Goal: Task Accomplishment & Management: Manage account settings

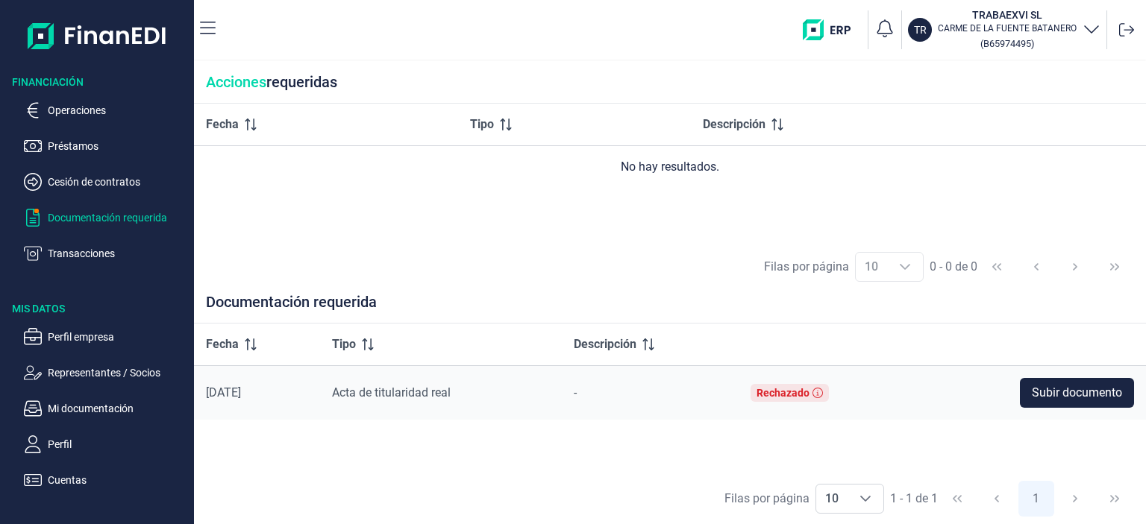
click at [975, 30] on p "CARME DE LA FUENTE [PERSON_NAME]" at bounding box center [1007, 28] width 139 height 12
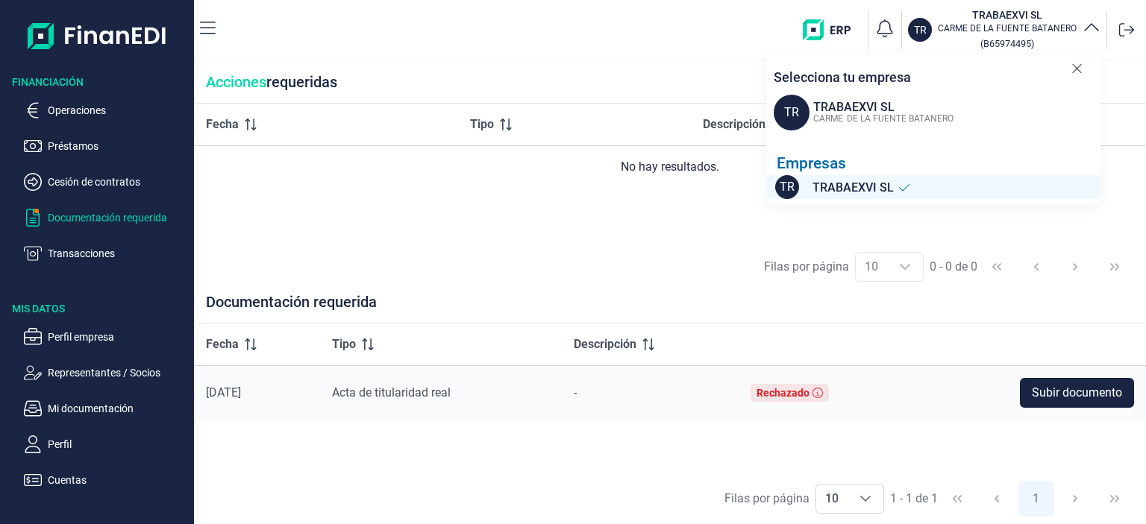
click at [882, 118] on span "DE LA FUENTE BATANERO" at bounding box center [900, 118] width 107 height 10
click at [60, 444] on p "Perfil" at bounding box center [118, 445] width 140 height 18
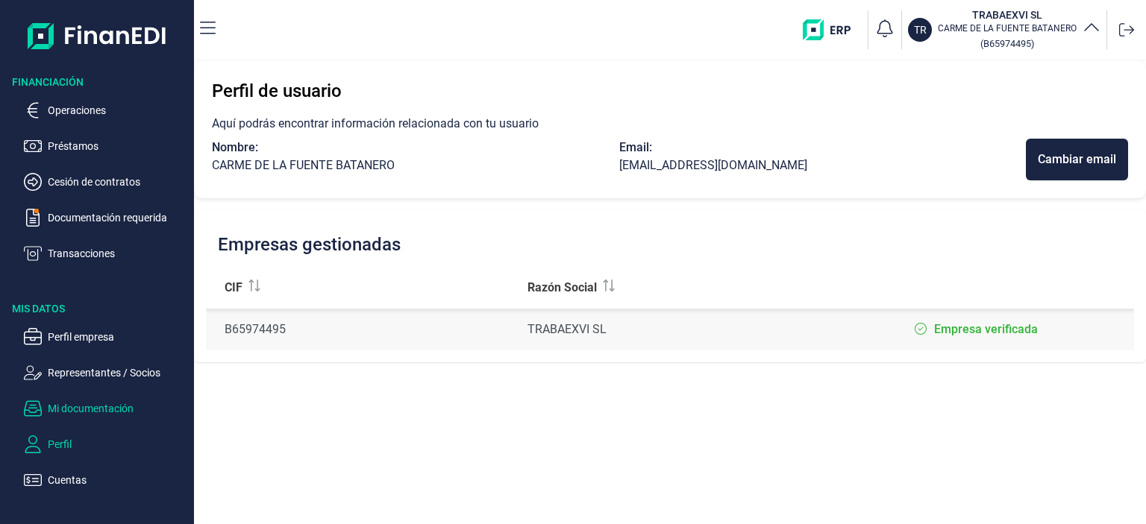
click at [71, 407] on p "Mi documentación" at bounding box center [118, 409] width 140 height 18
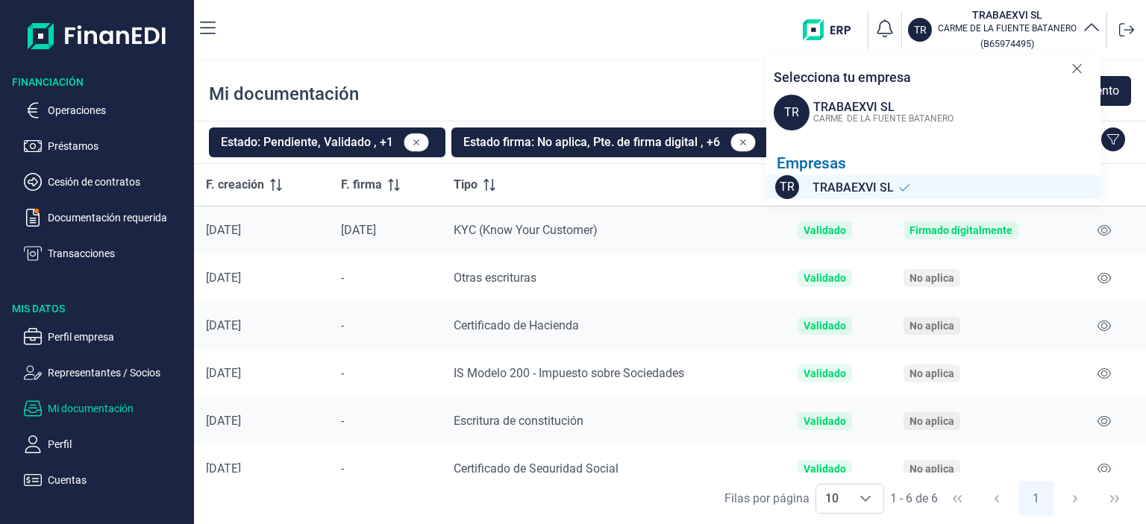
scroll to position [19, 0]
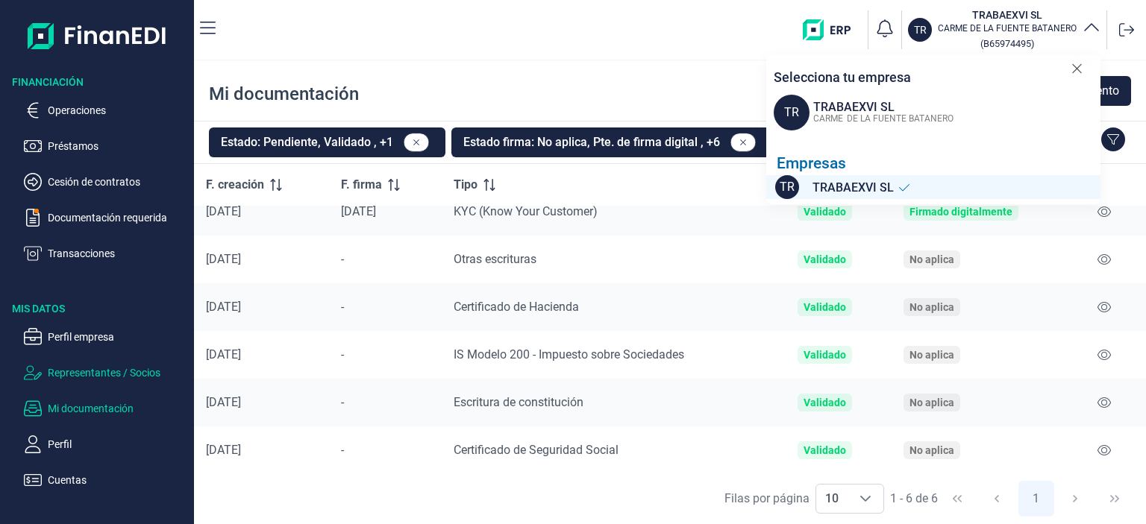
click at [107, 367] on p "Representantes / Socios" at bounding box center [118, 373] width 140 height 18
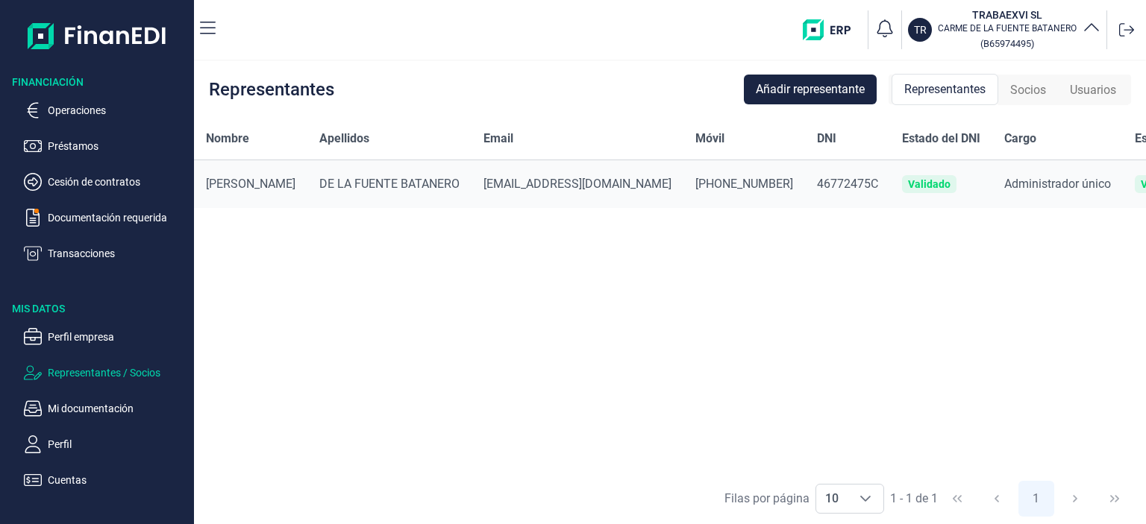
click at [1033, 92] on span "Socios" at bounding box center [1028, 90] width 36 height 18
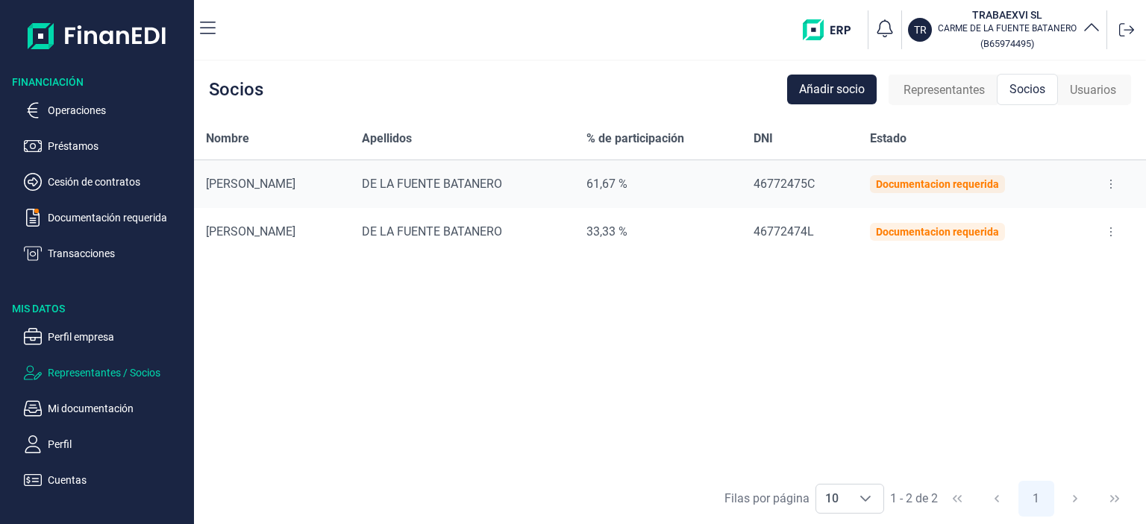
click at [1109, 229] on icon at bounding box center [1110, 232] width 3 height 12
click at [919, 251] on td "Documentacion requerida" at bounding box center [967, 232] width 218 height 48
click at [917, 229] on div "Documentacion requerida" at bounding box center [937, 232] width 123 height 12
click at [1099, 231] on button at bounding box center [1110, 232] width 27 height 24
click at [1053, 265] on span "Editar socio" at bounding box center [1071, 269] width 54 height 15
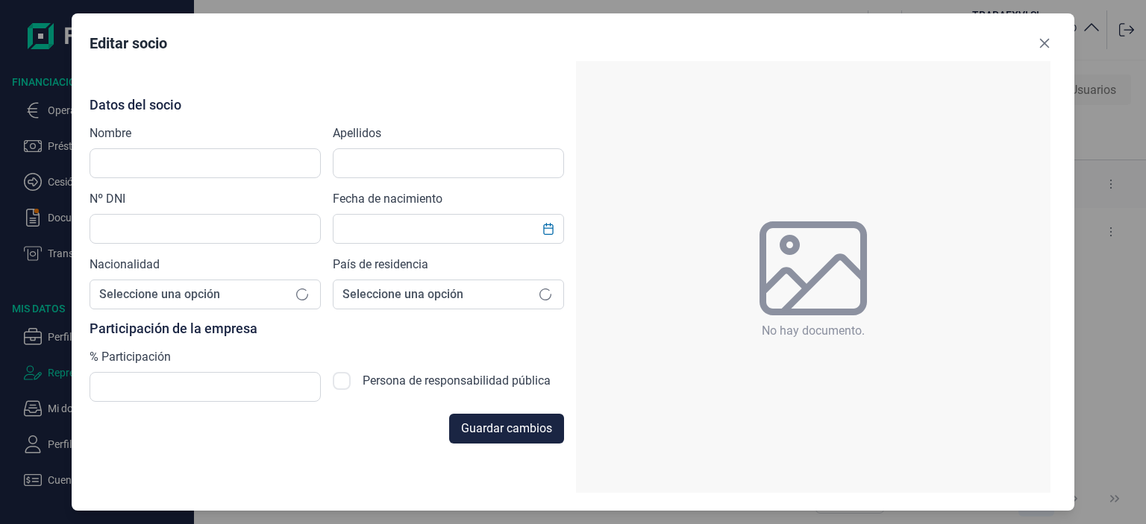
type input "[PERSON_NAME]"
type input "DE LA FUENTE BATANERO"
type input "46772474L"
checkbox input "true"
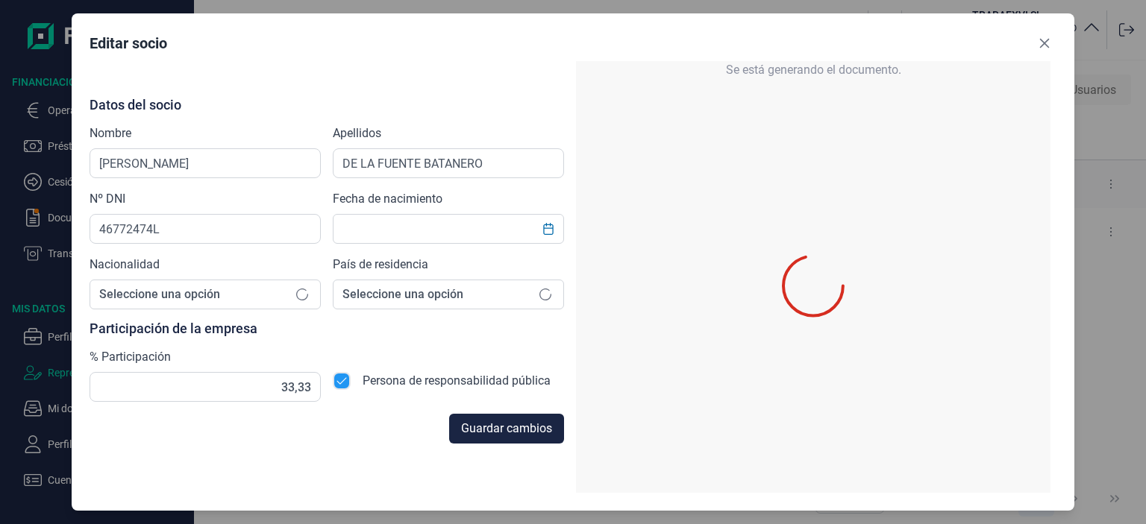
type input "[DATE]"
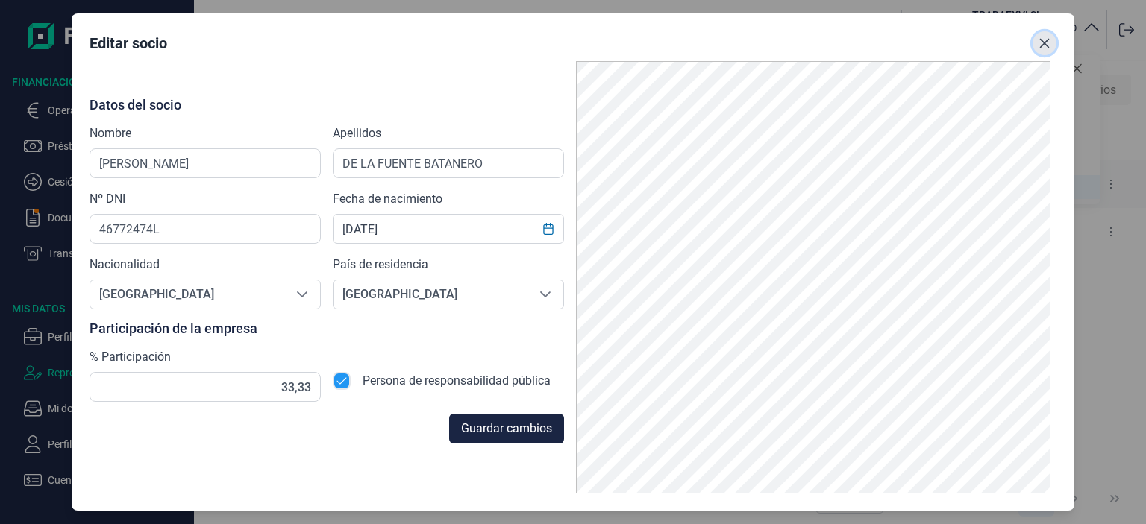
click at [1050, 39] on button "Close" at bounding box center [1044, 43] width 24 height 24
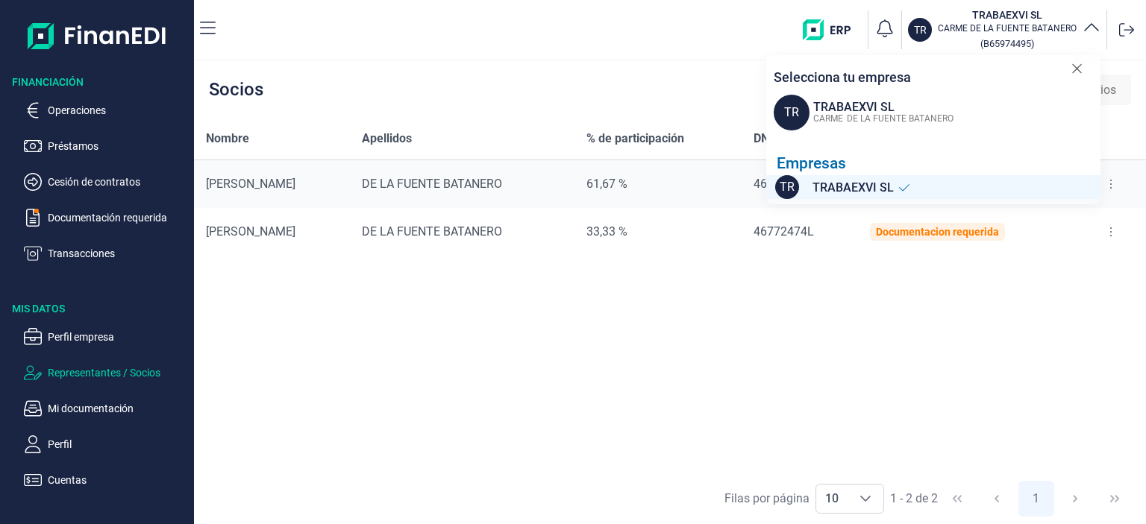
click at [600, 381] on div "Nombre Apellidos % de participación DNI Estado [PERSON_NAME] [PERSON_NAME] 61,6…" at bounding box center [670, 295] width 952 height 355
click at [64, 220] on p "Documentación requerida" at bounding box center [118, 218] width 140 height 18
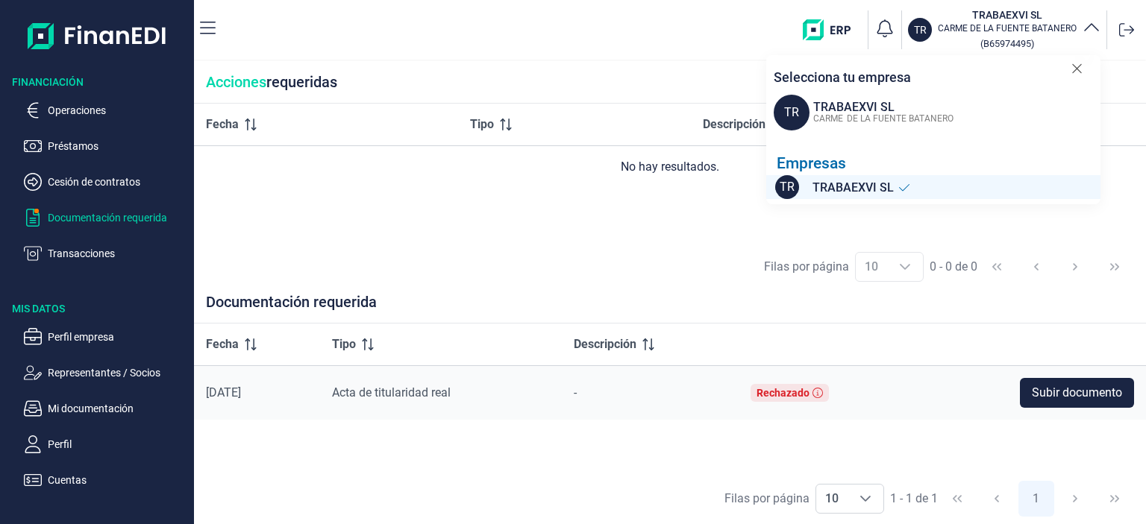
drag, startPoint x: 64, startPoint y: 220, endPoint x: 90, endPoint y: 212, distance: 27.4
click at [81, 216] on p "Documentación requerida" at bounding box center [118, 218] width 140 height 18
